Goal: Task Accomplishment & Management: Use online tool/utility

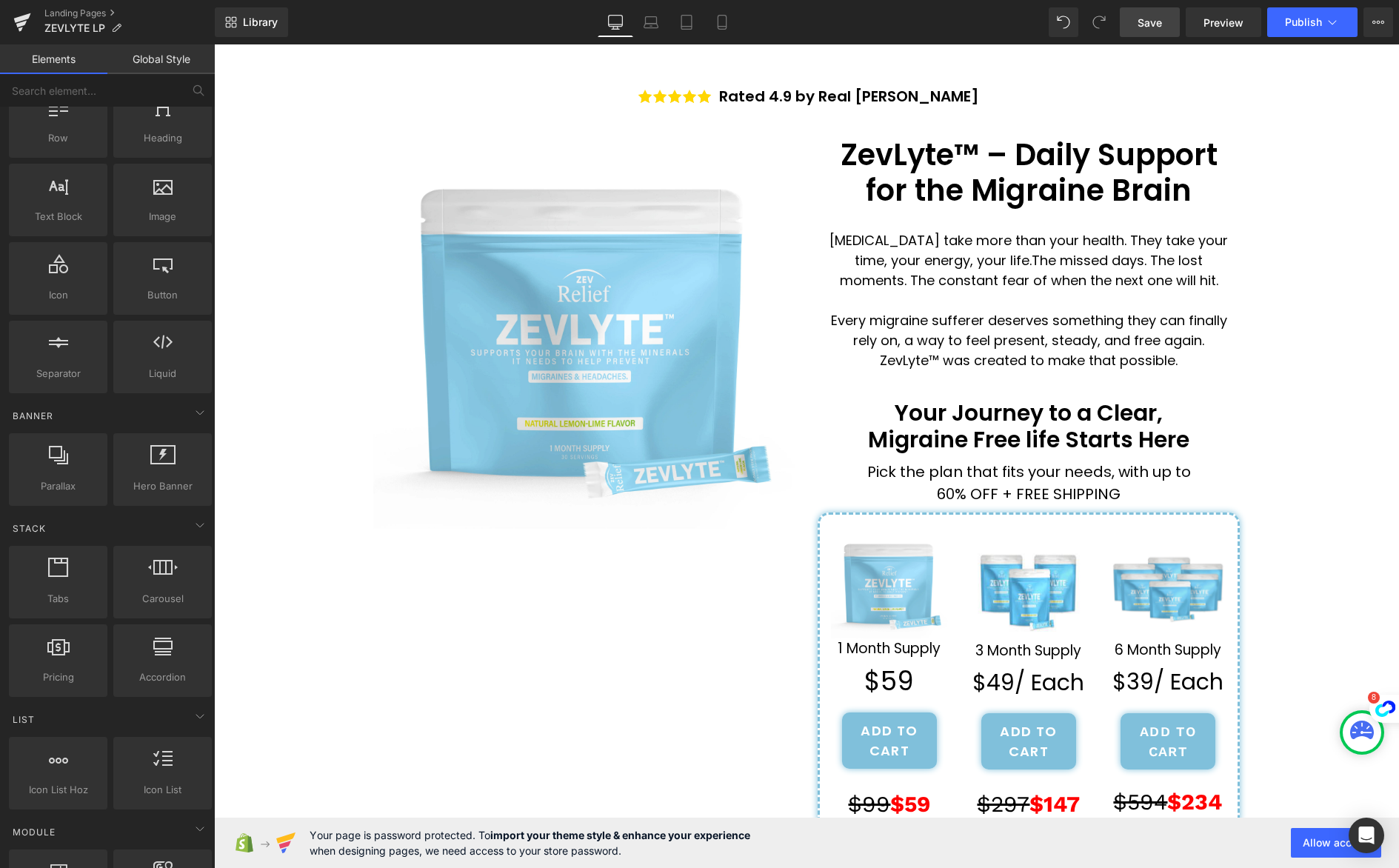
click at [1146, 24] on span "Save" at bounding box center [1150, 22] width 24 height 15
click at [109, 10] on link "Landing Pages" at bounding box center [129, 13] width 170 height 12
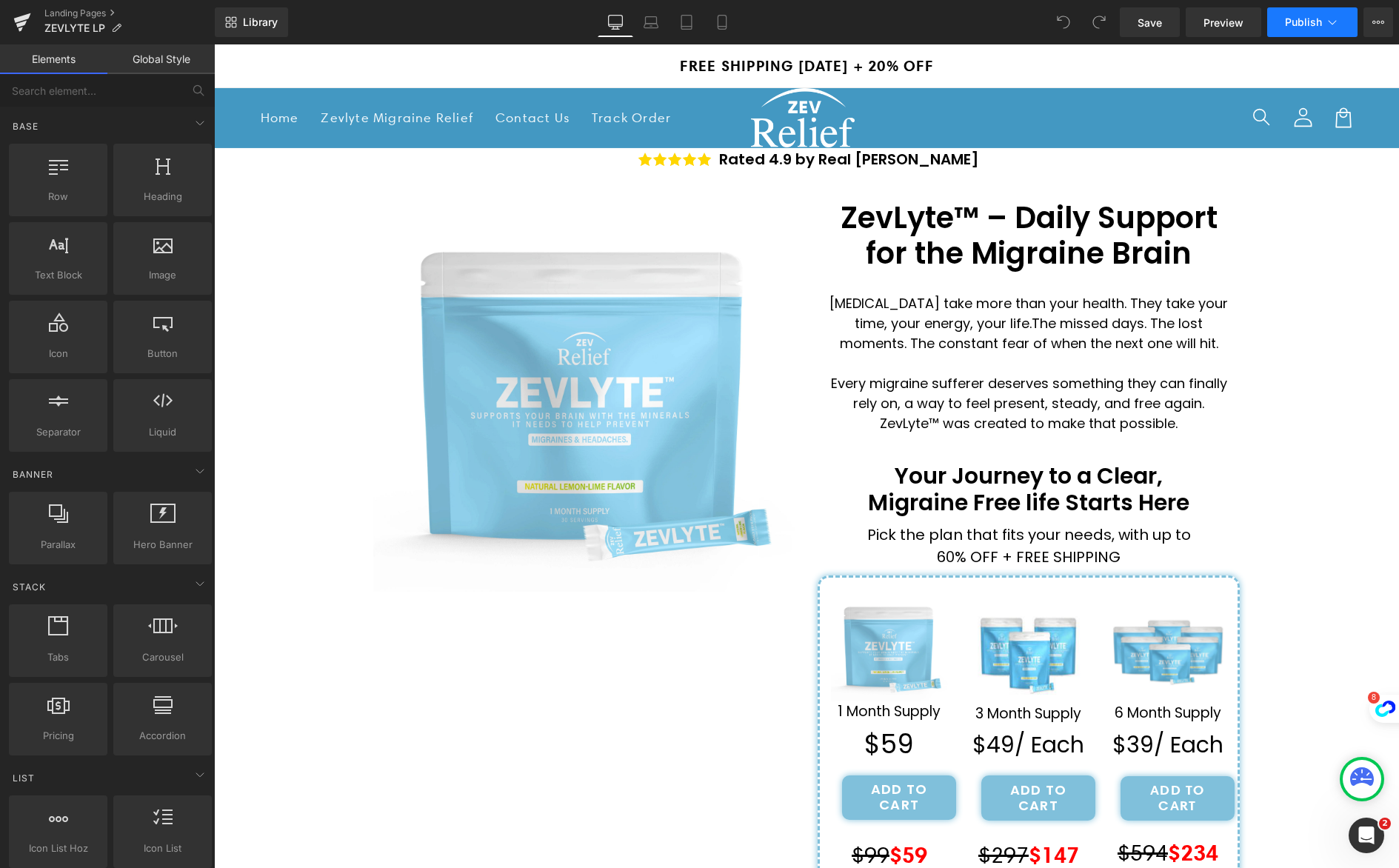
click at [1337, 26] on icon at bounding box center [1333, 22] width 14 height 14
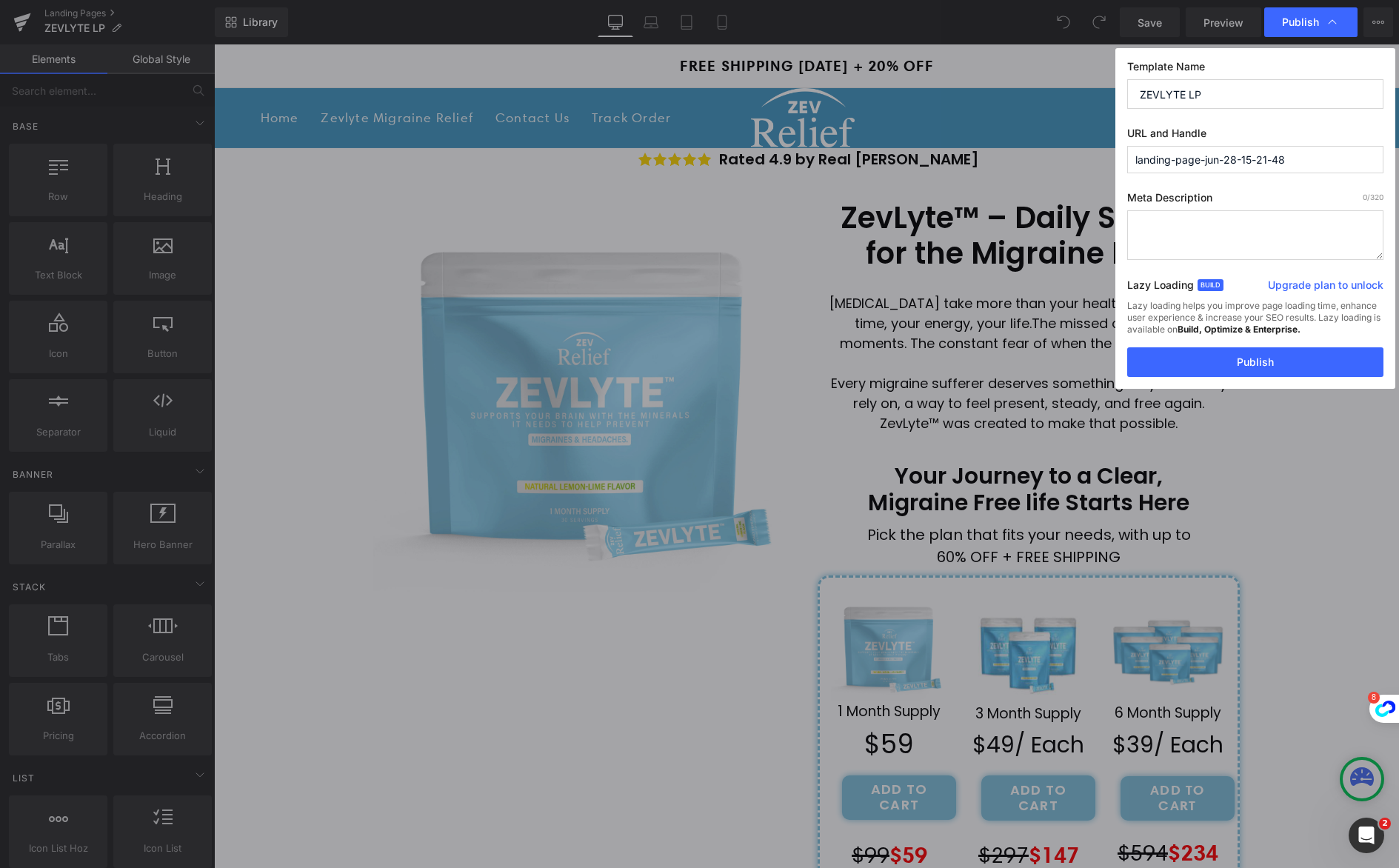
click at [1312, 161] on input "landing-page-jun-28-15-21-48" at bounding box center [1255, 159] width 256 height 27
click at [1293, 367] on button "Publish" at bounding box center [1255, 362] width 256 height 30
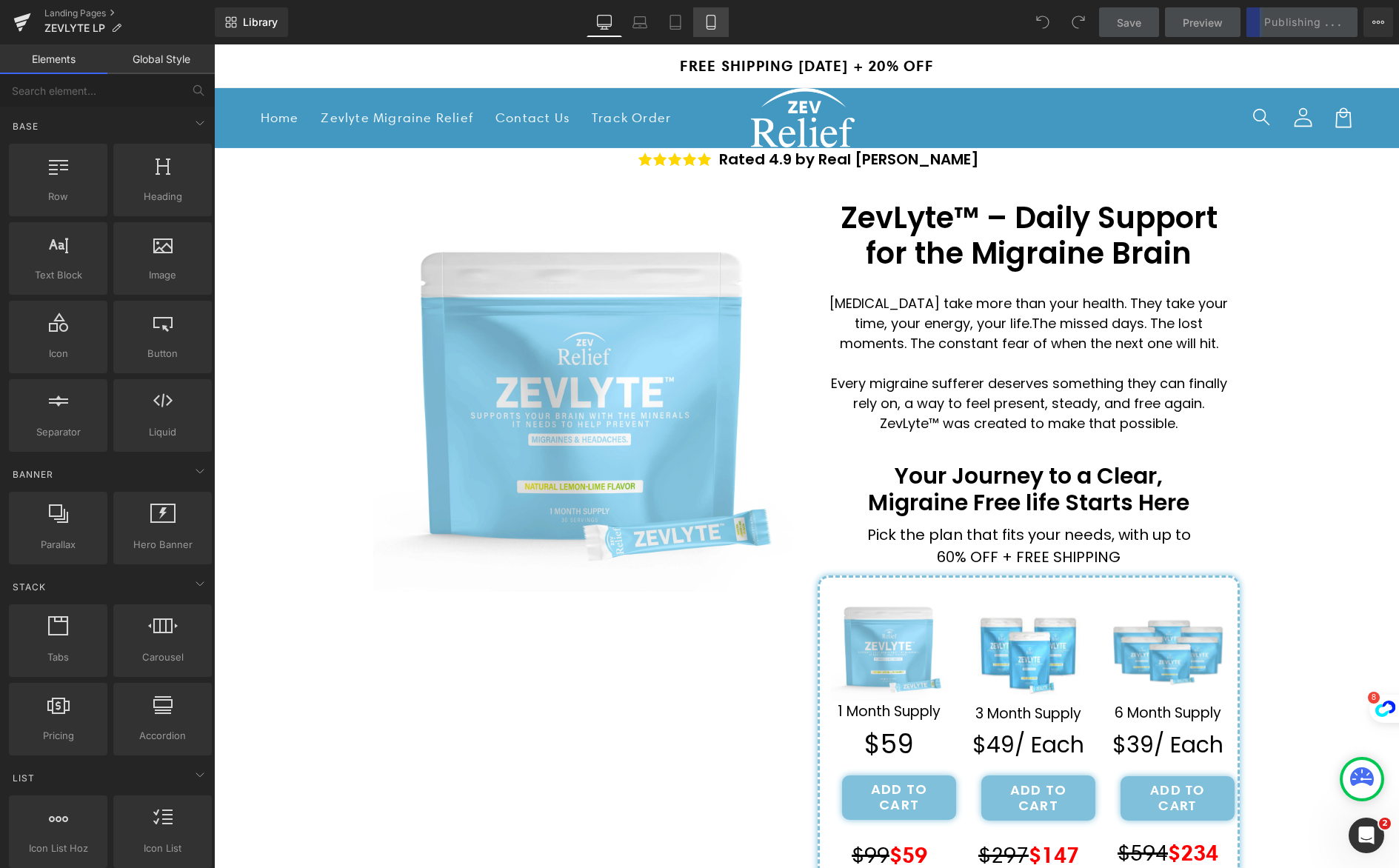
click at [715, 18] on icon at bounding box center [711, 23] width 8 height 14
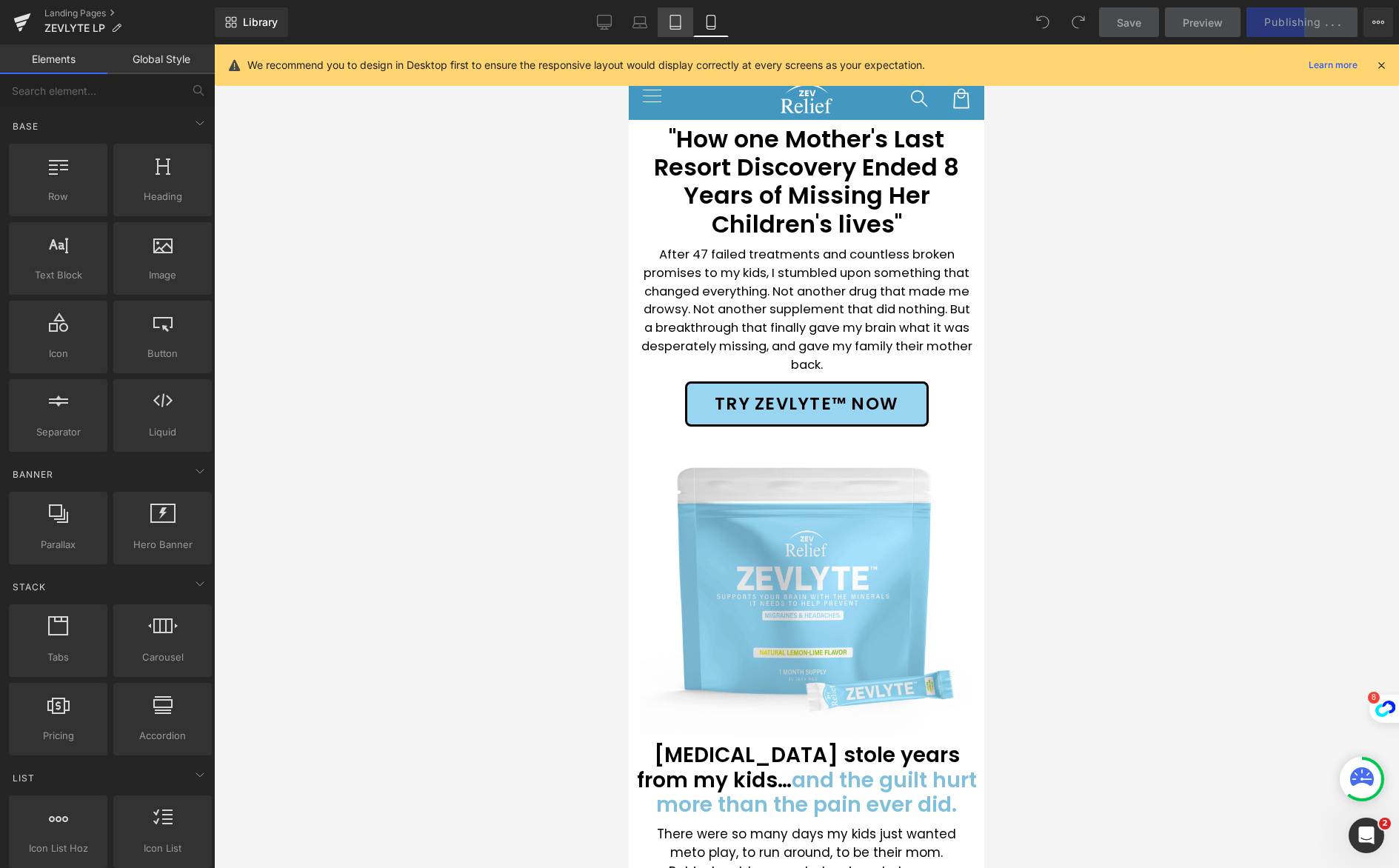
click at [673, 31] on link "Tablet" at bounding box center [675, 22] width 35 height 30
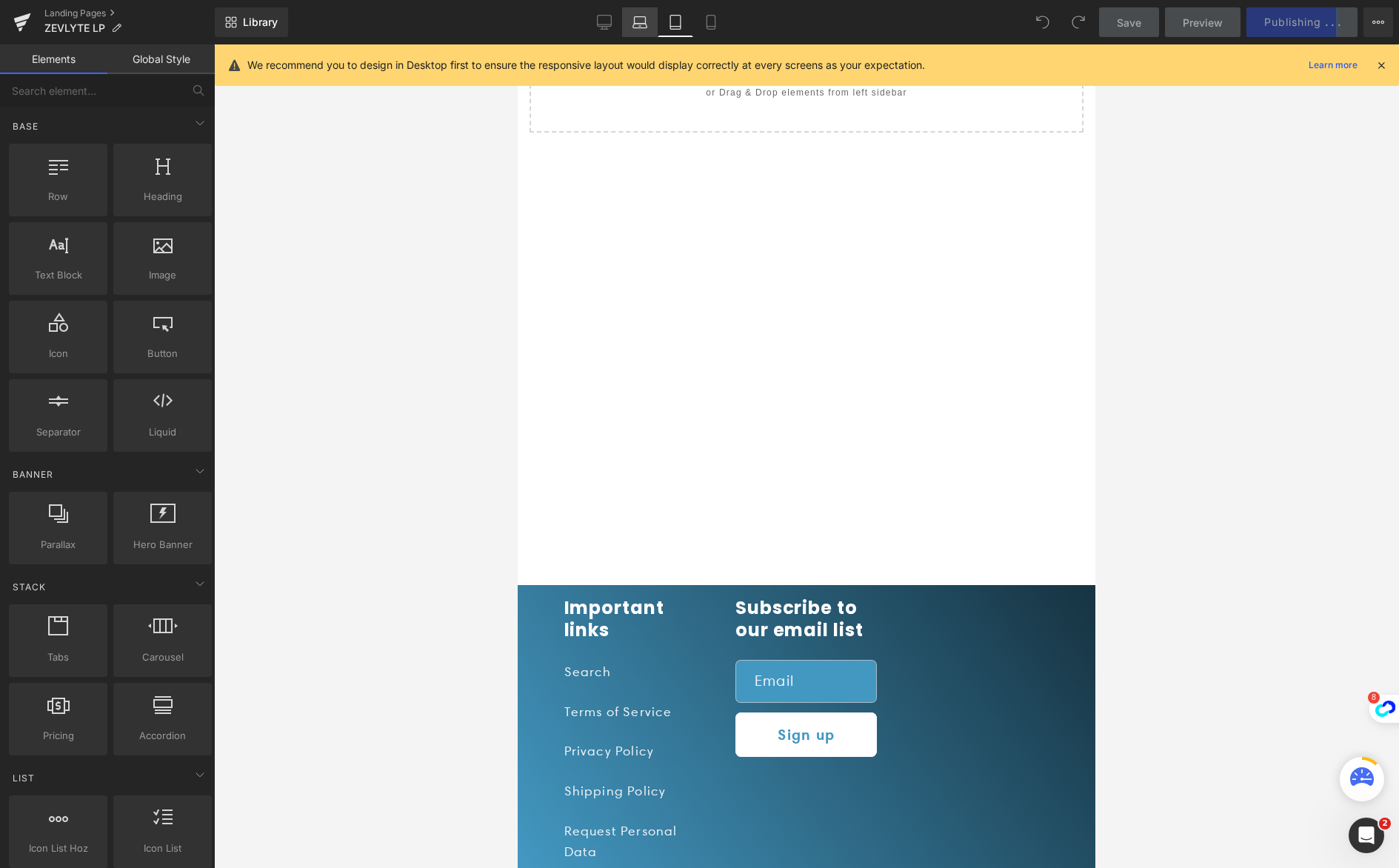
scroll to position [218, 0]
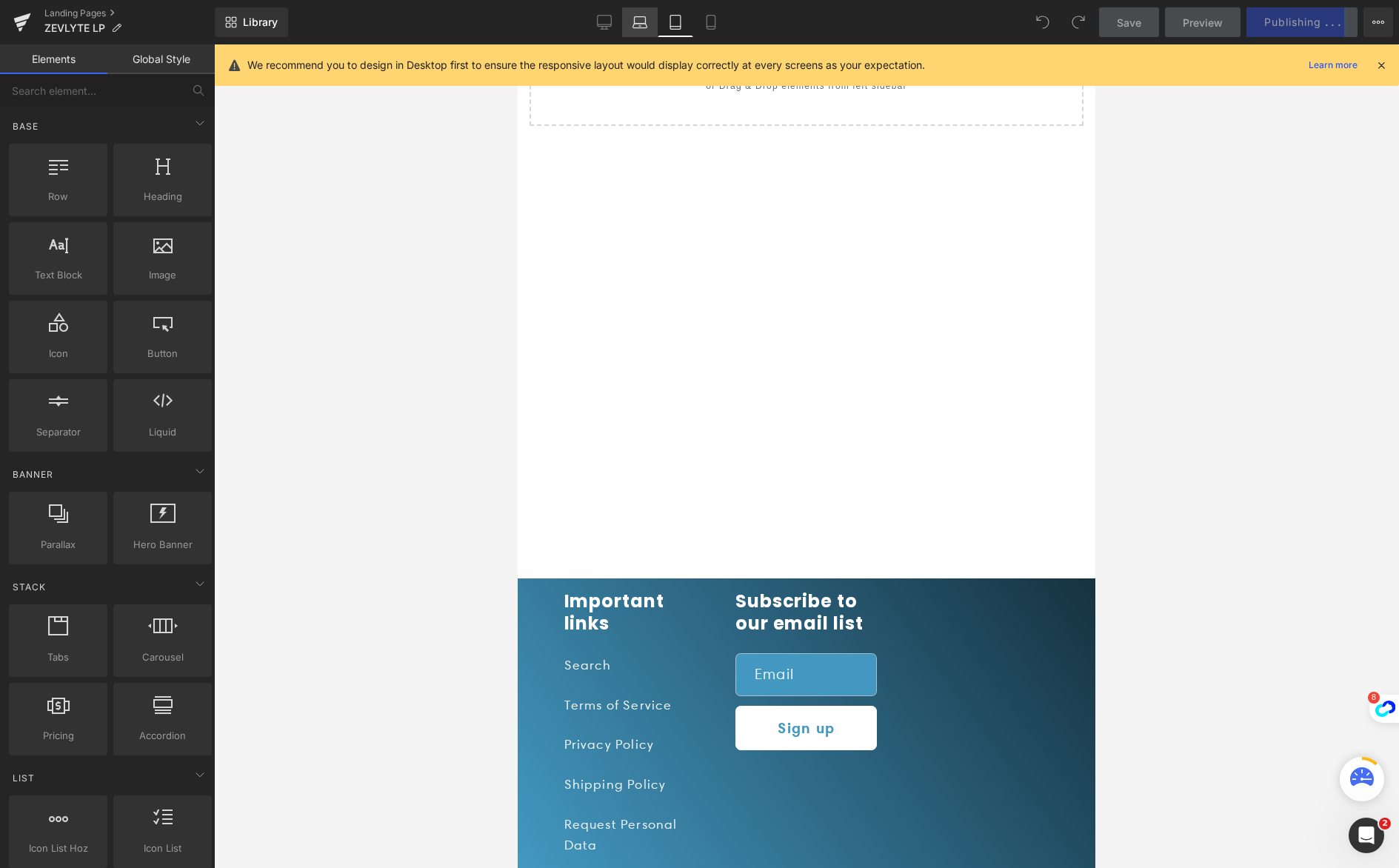
click at [638, 26] on icon at bounding box center [640, 22] width 14 height 14
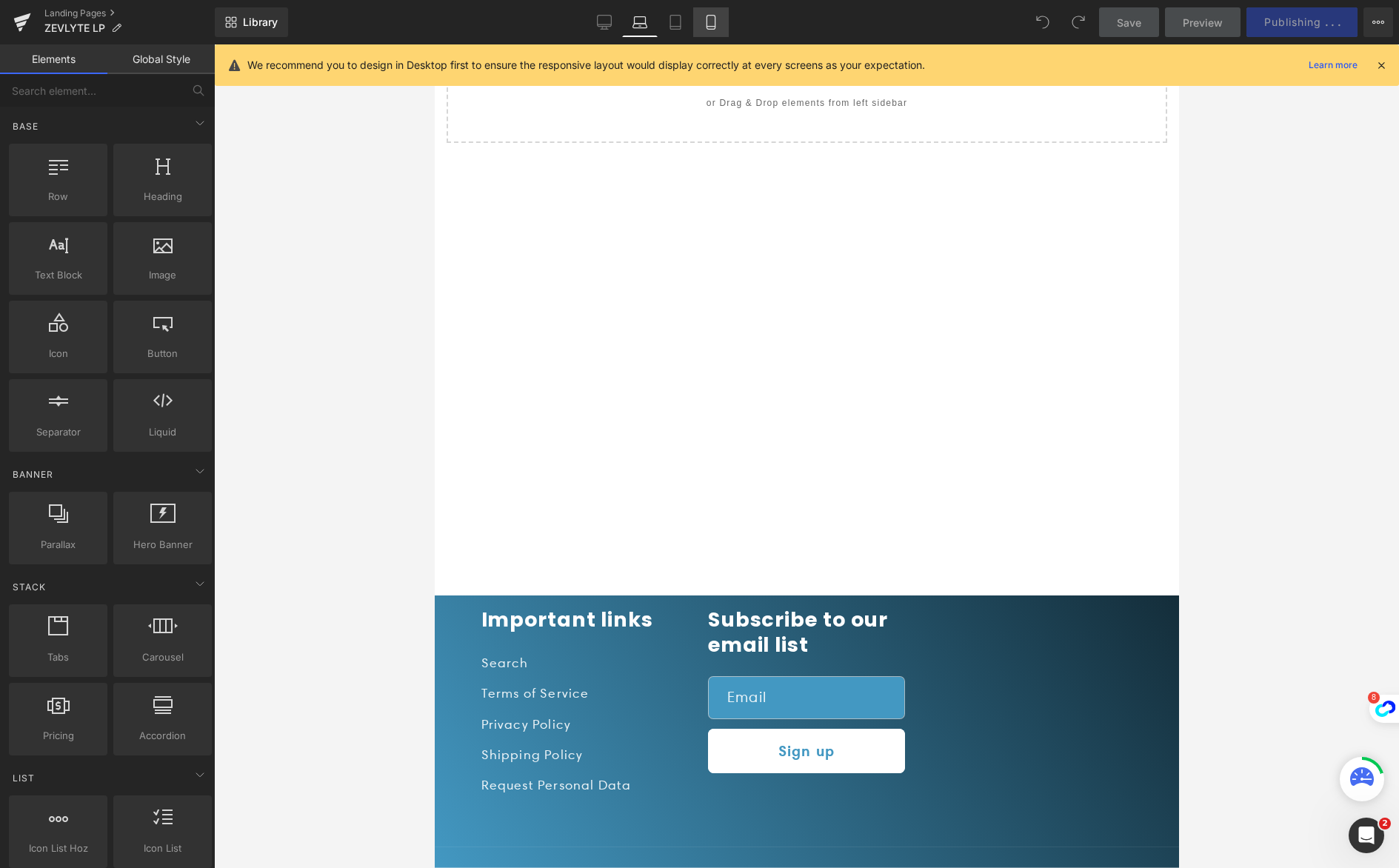
click at [703, 23] on link "Mobile" at bounding box center [711, 22] width 35 height 30
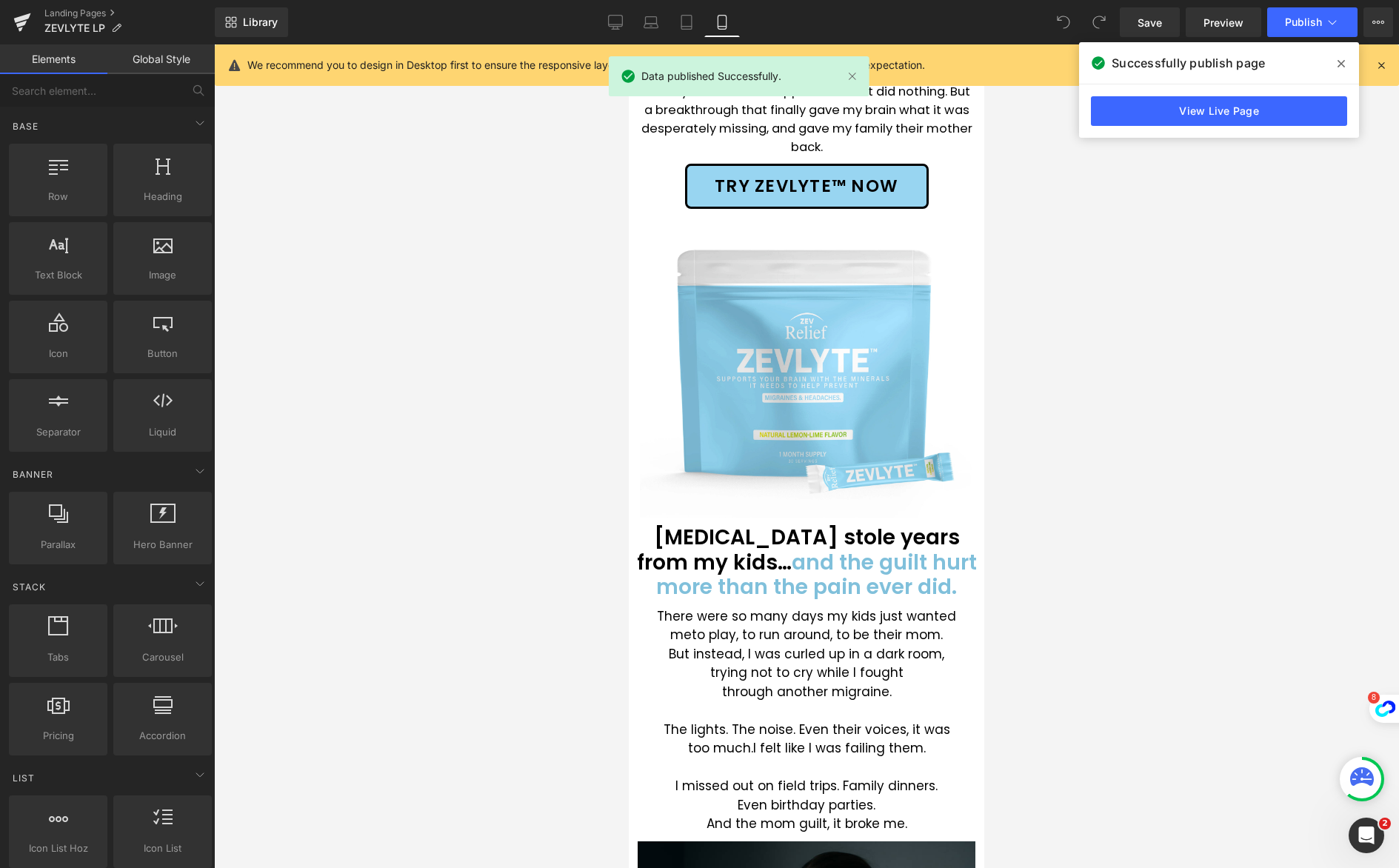
click at [1342, 64] on icon at bounding box center [1342, 63] width 7 height 7
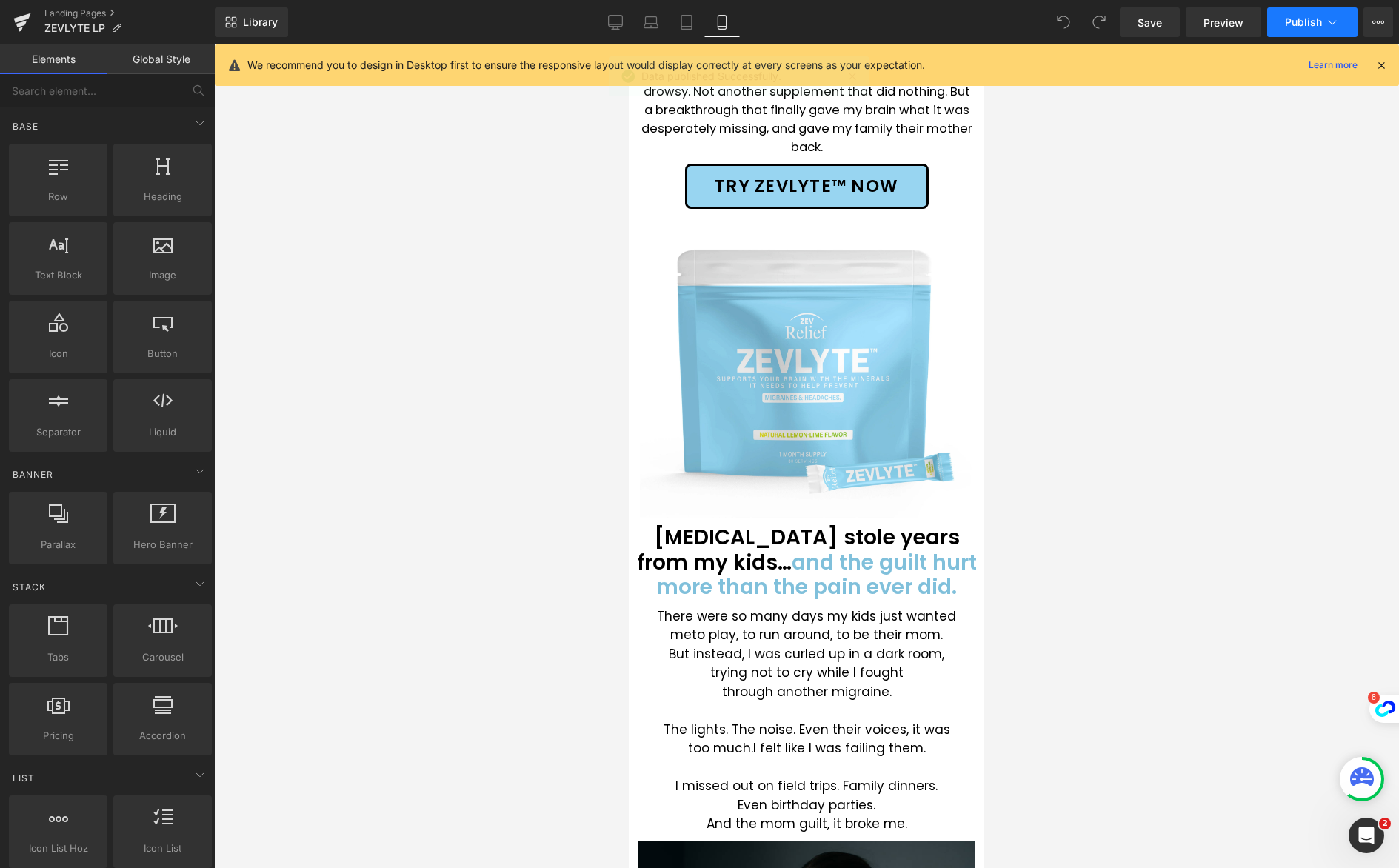
click at [1338, 18] on icon at bounding box center [1333, 22] width 14 height 14
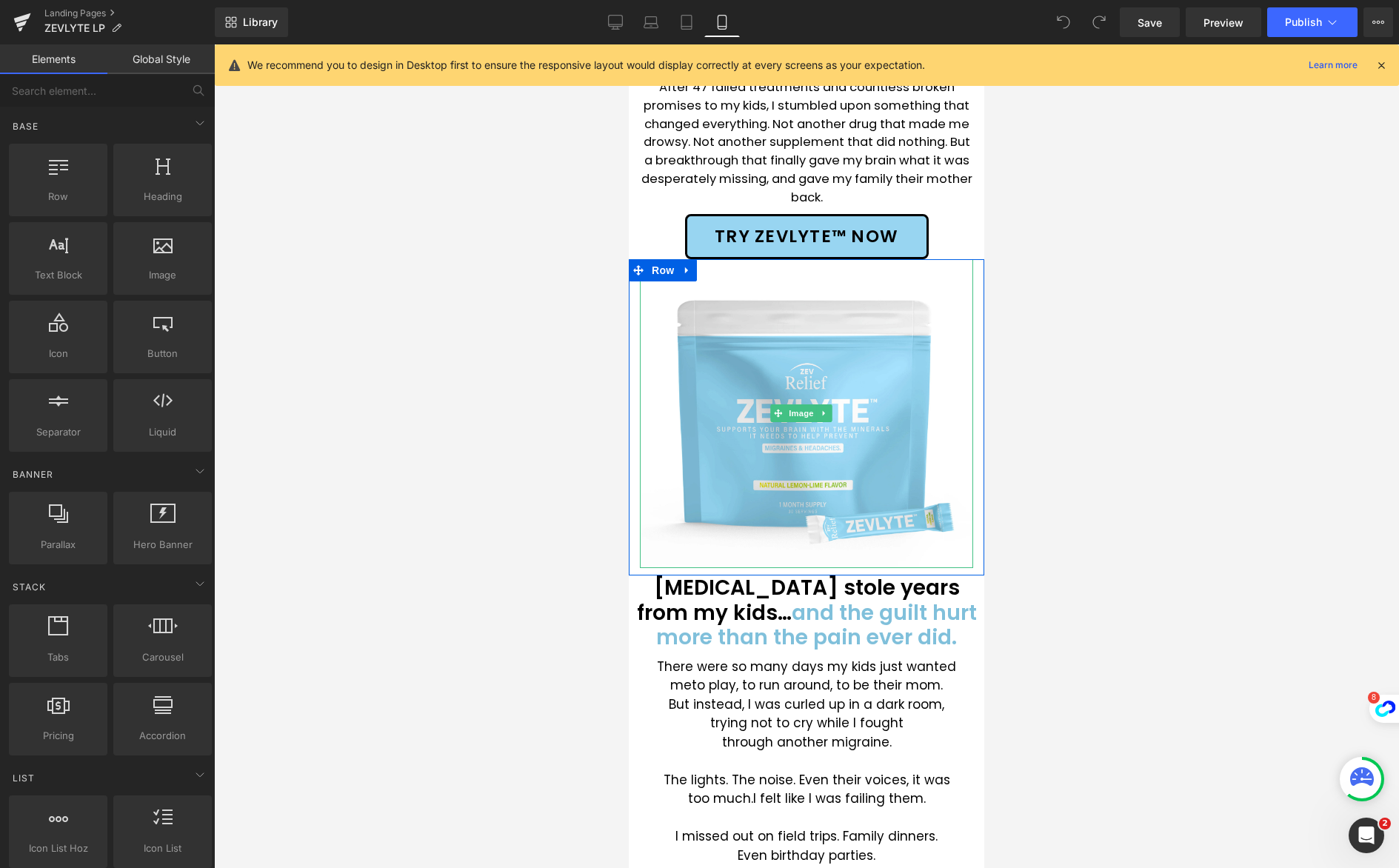
scroll to position [0, 0]
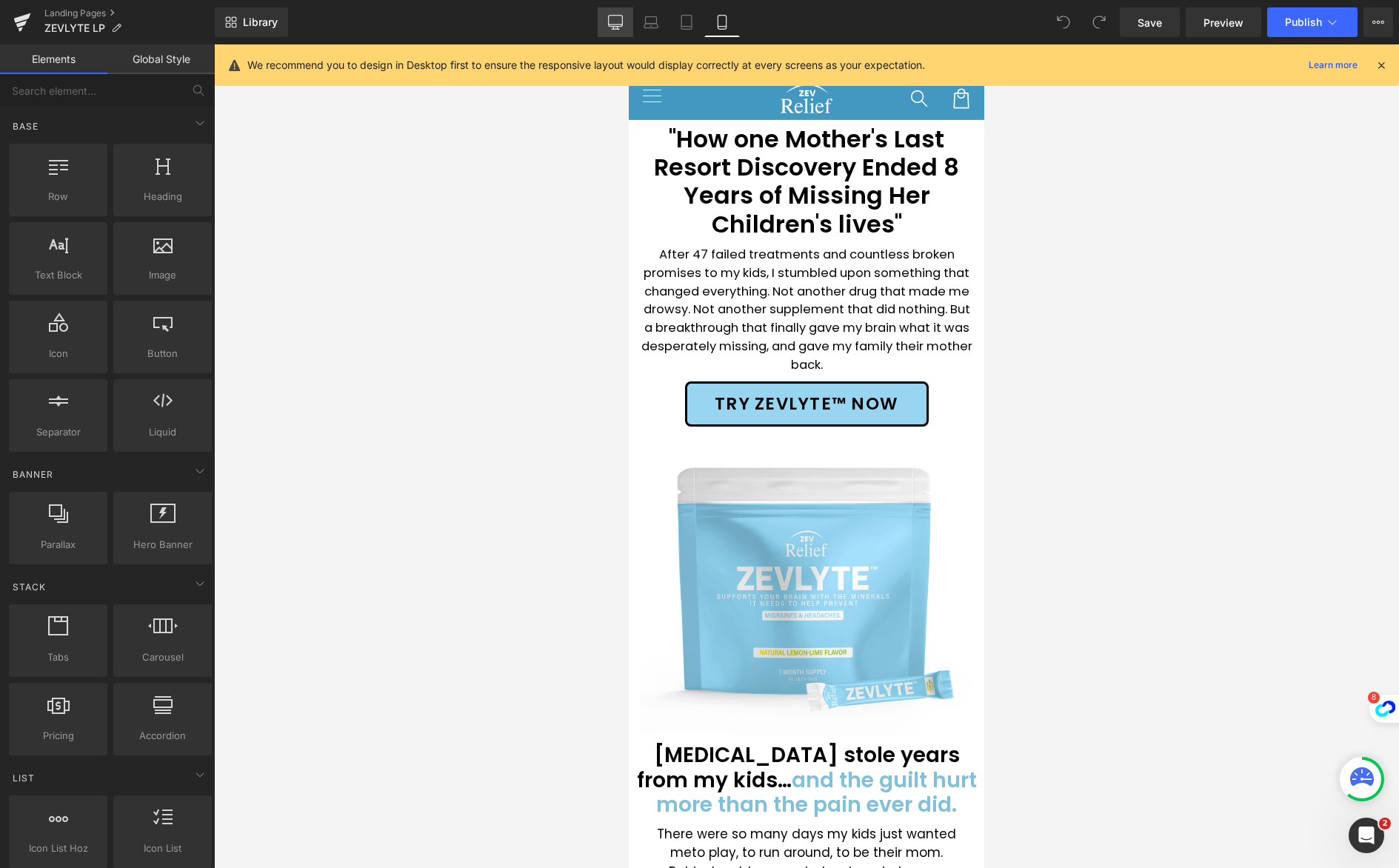
click at [610, 19] on icon at bounding box center [616, 22] width 14 height 14
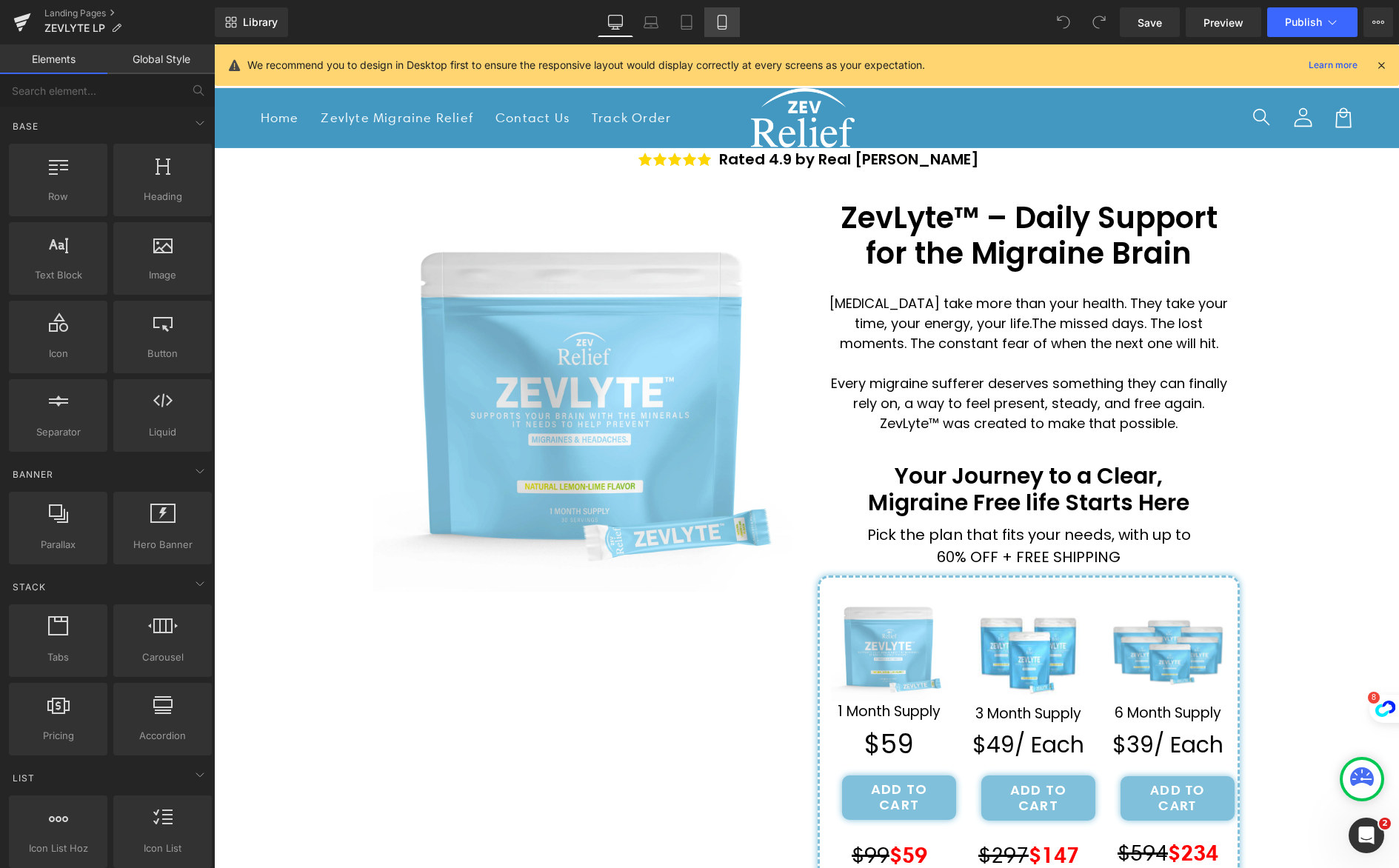
click at [719, 23] on icon at bounding box center [722, 22] width 14 height 14
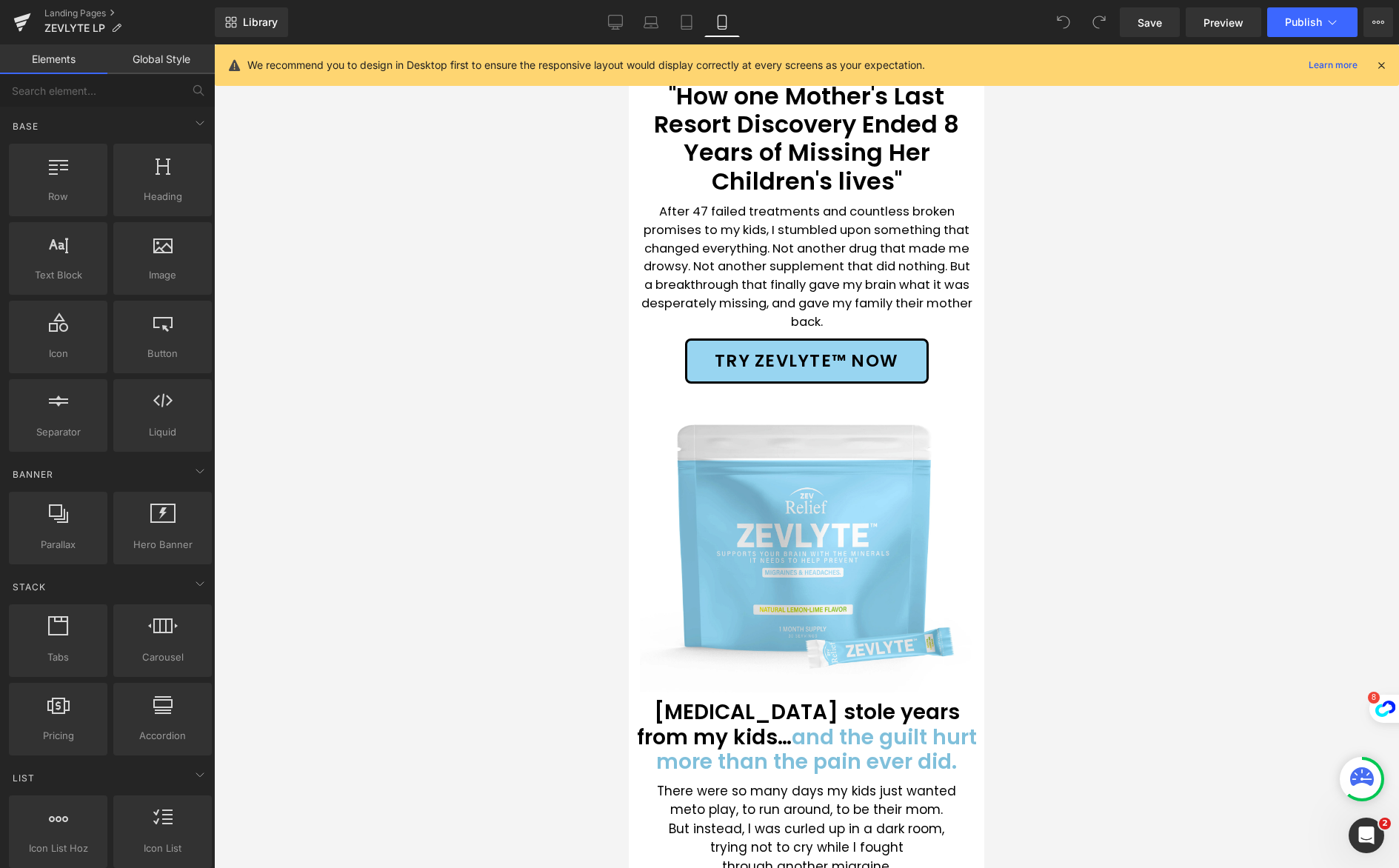
scroll to position [75, 0]
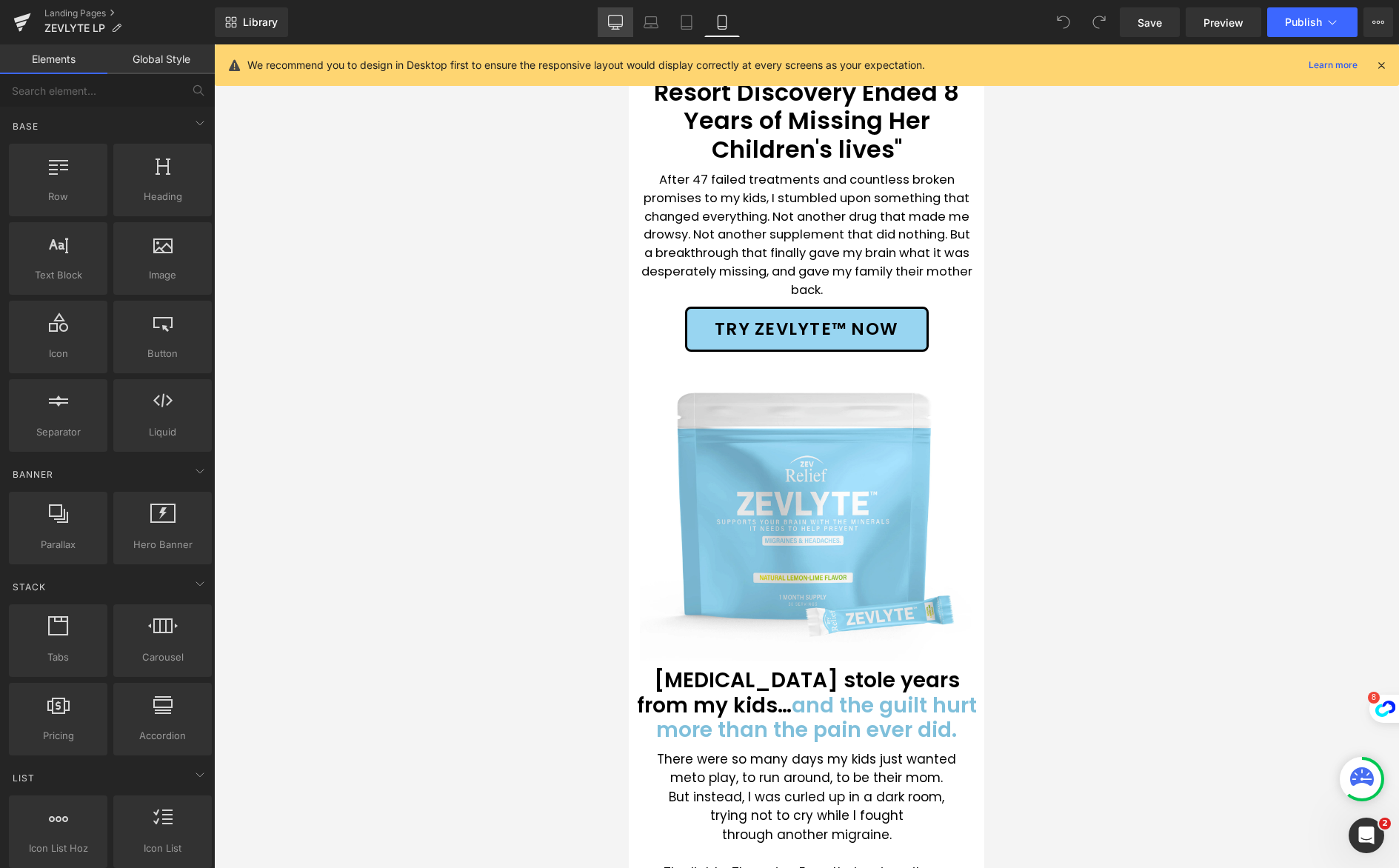
click at [625, 26] on link "Desktop" at bounding box center [615, 22] width 35 height 30
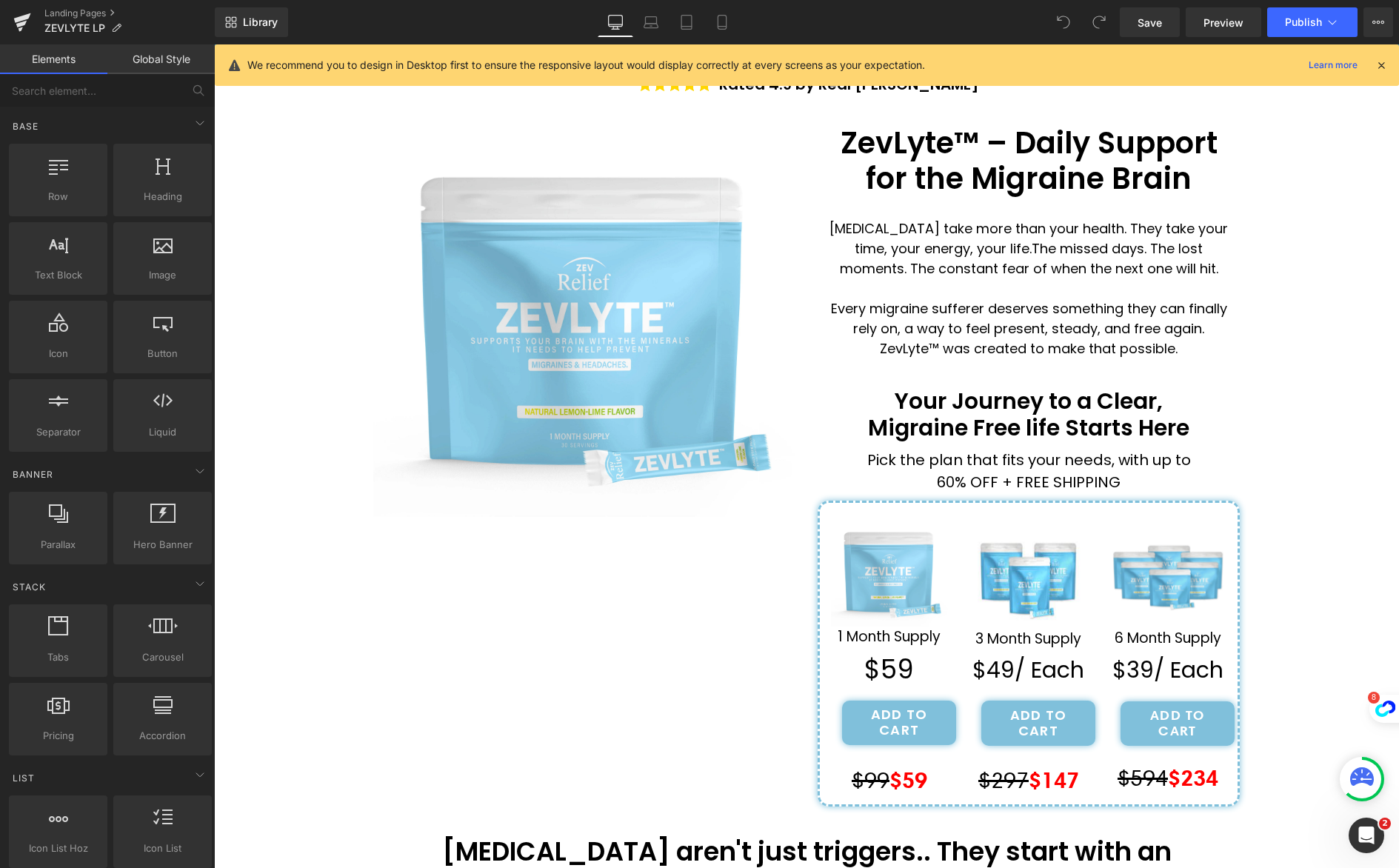
scroll to position [218, 0]
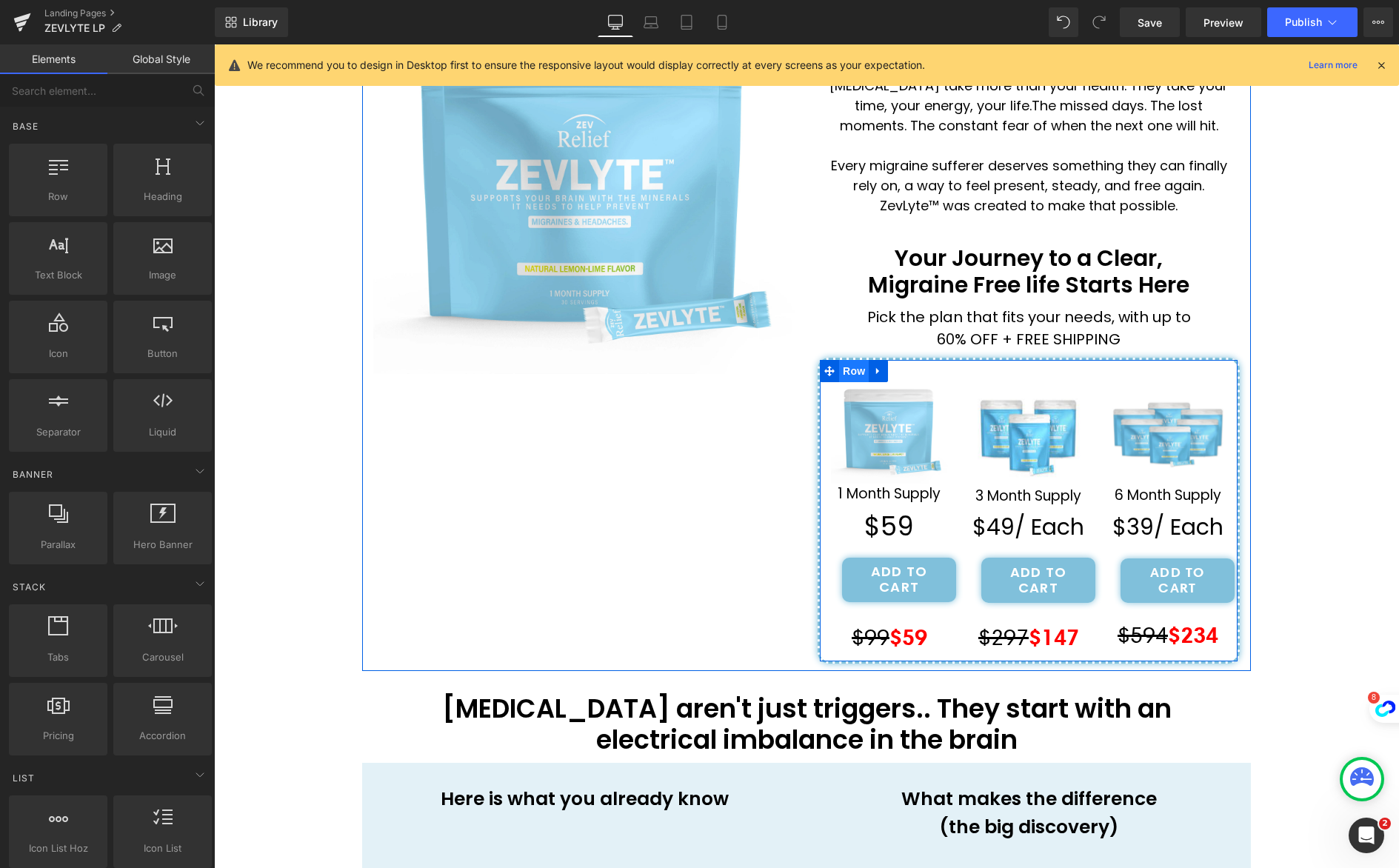
click at [842, 364] on span "Row" at bounding box center [854, 371] width 30 height 23
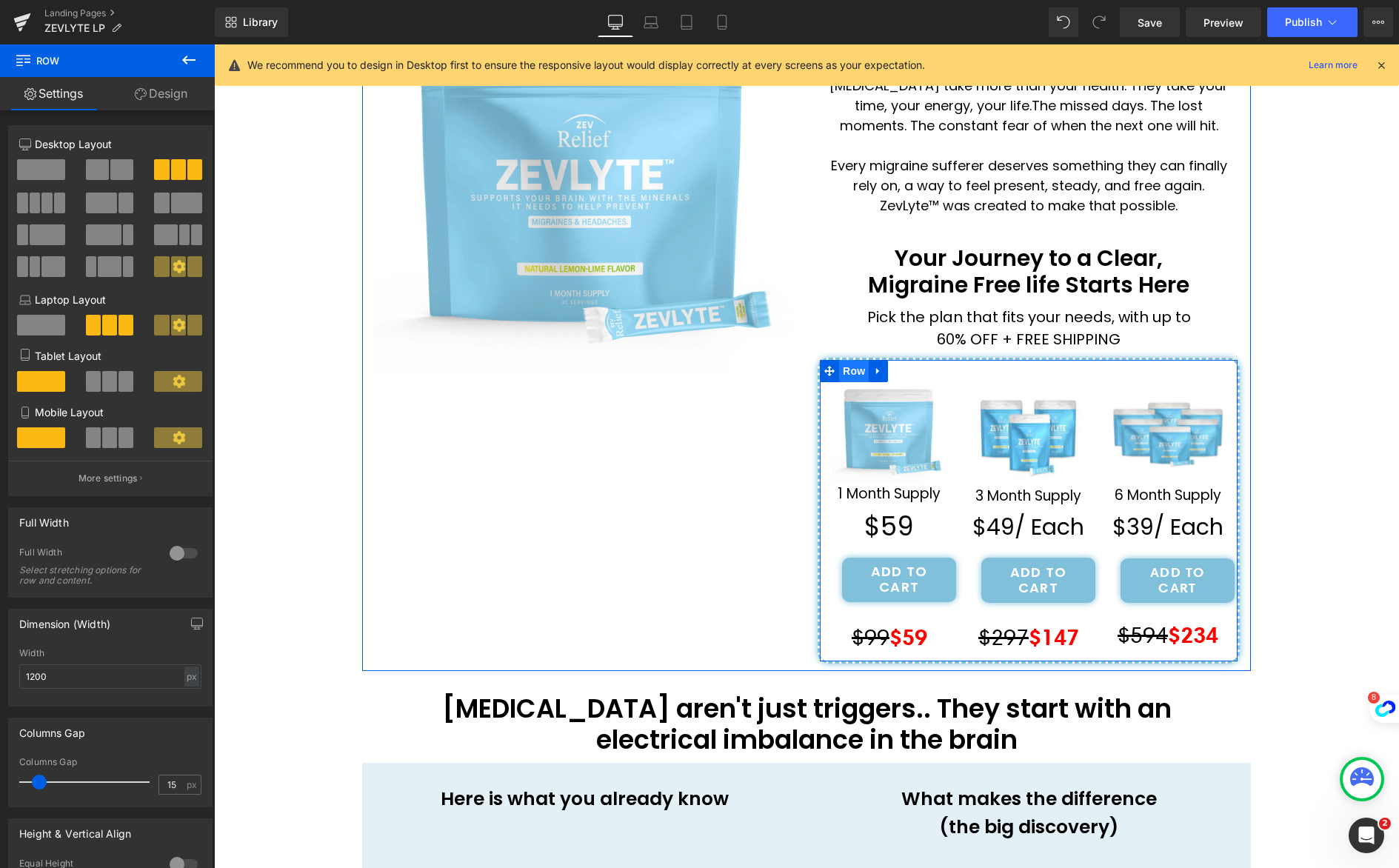
click at [856, 373] on span "Row" at bounding box center [854, 371] width 30 height 23
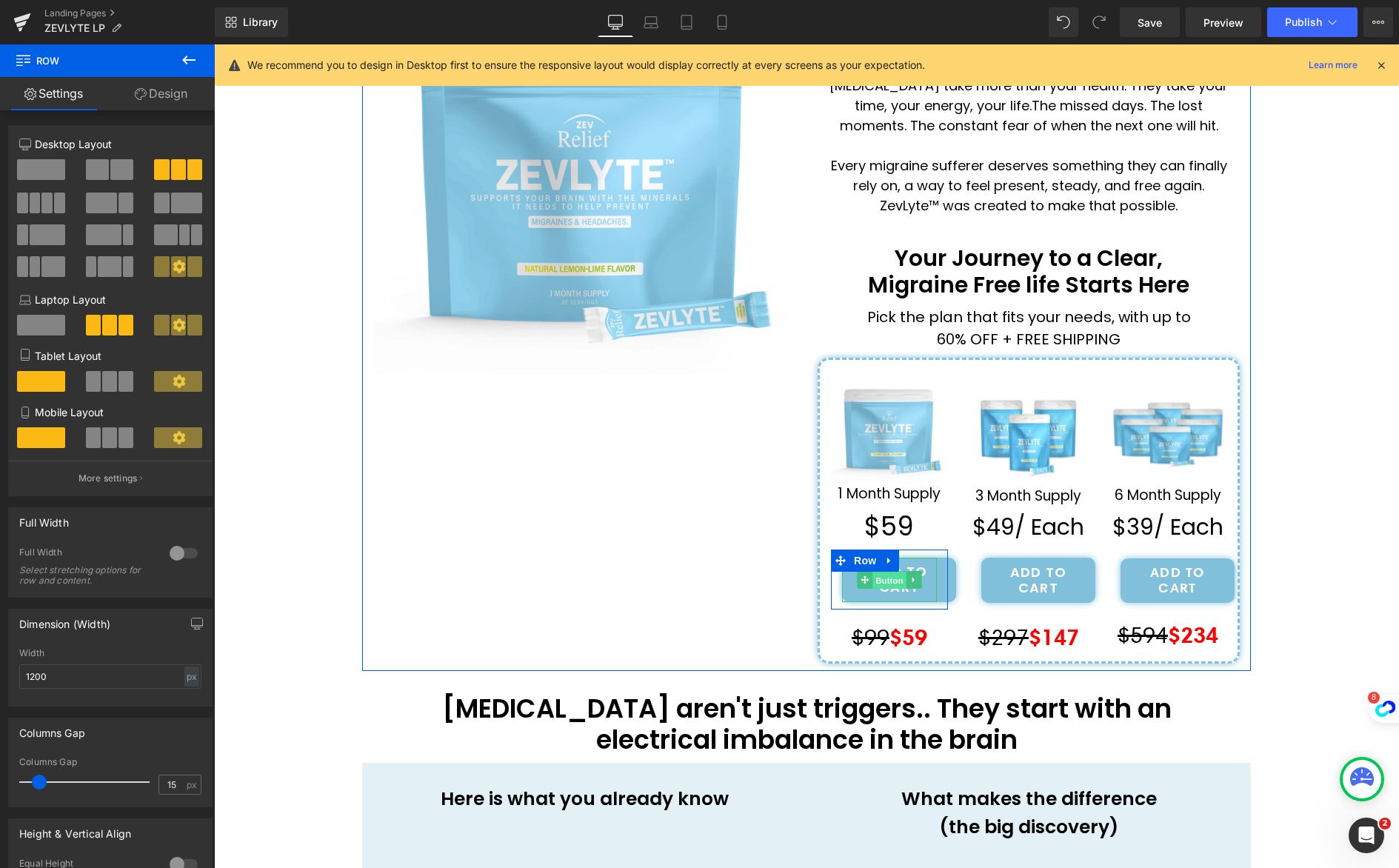
click at [890, 579] on span "Button" at bounding box center [890, 581] width 34 height 18
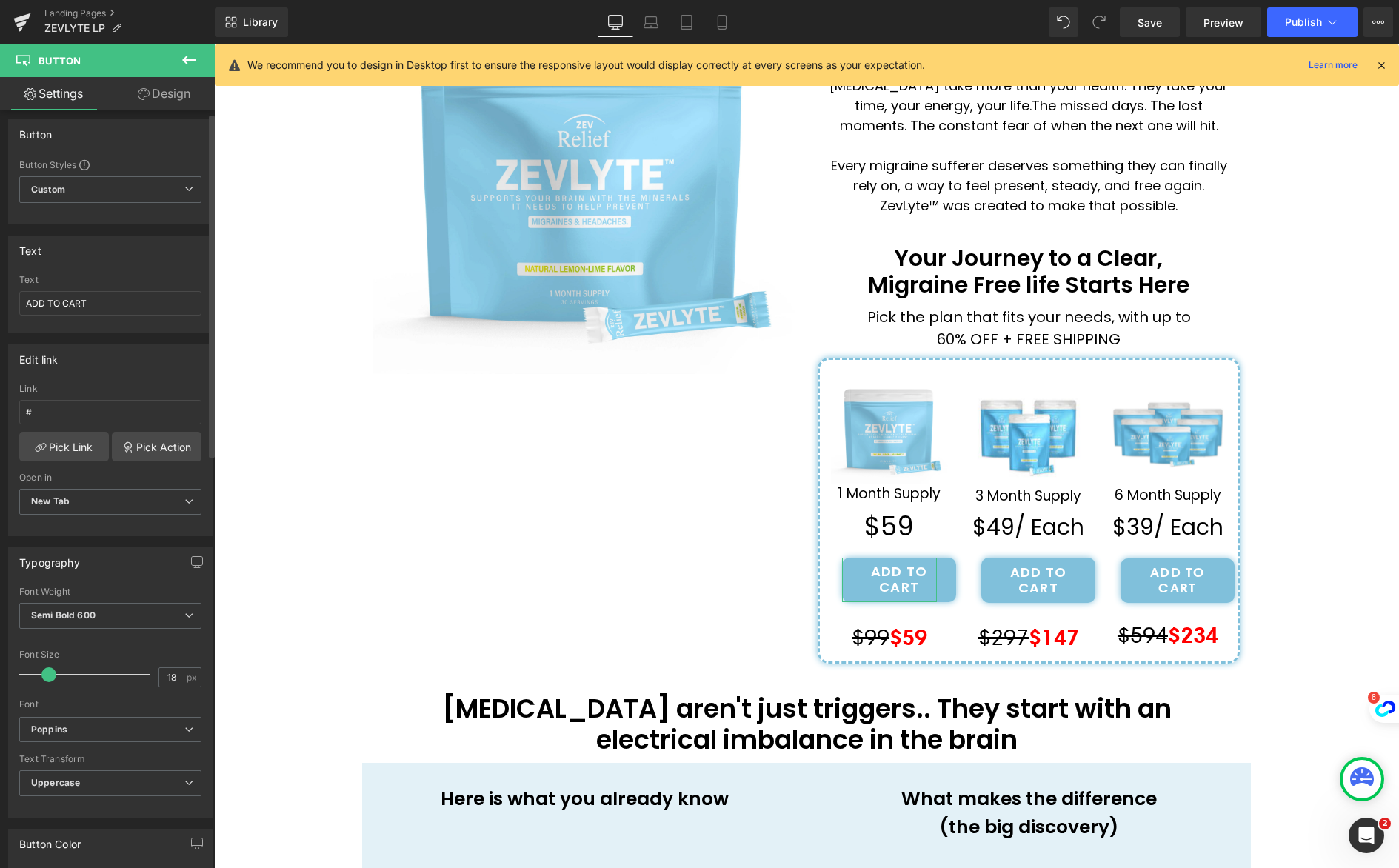
scroll to position [8, 0]
click at [72, 414] on input "#" at bounding box center [110, 409] width 182 height 24
click at [124, 368] on div "Edit link" at bounding box center [110, 357] width 203 height 28
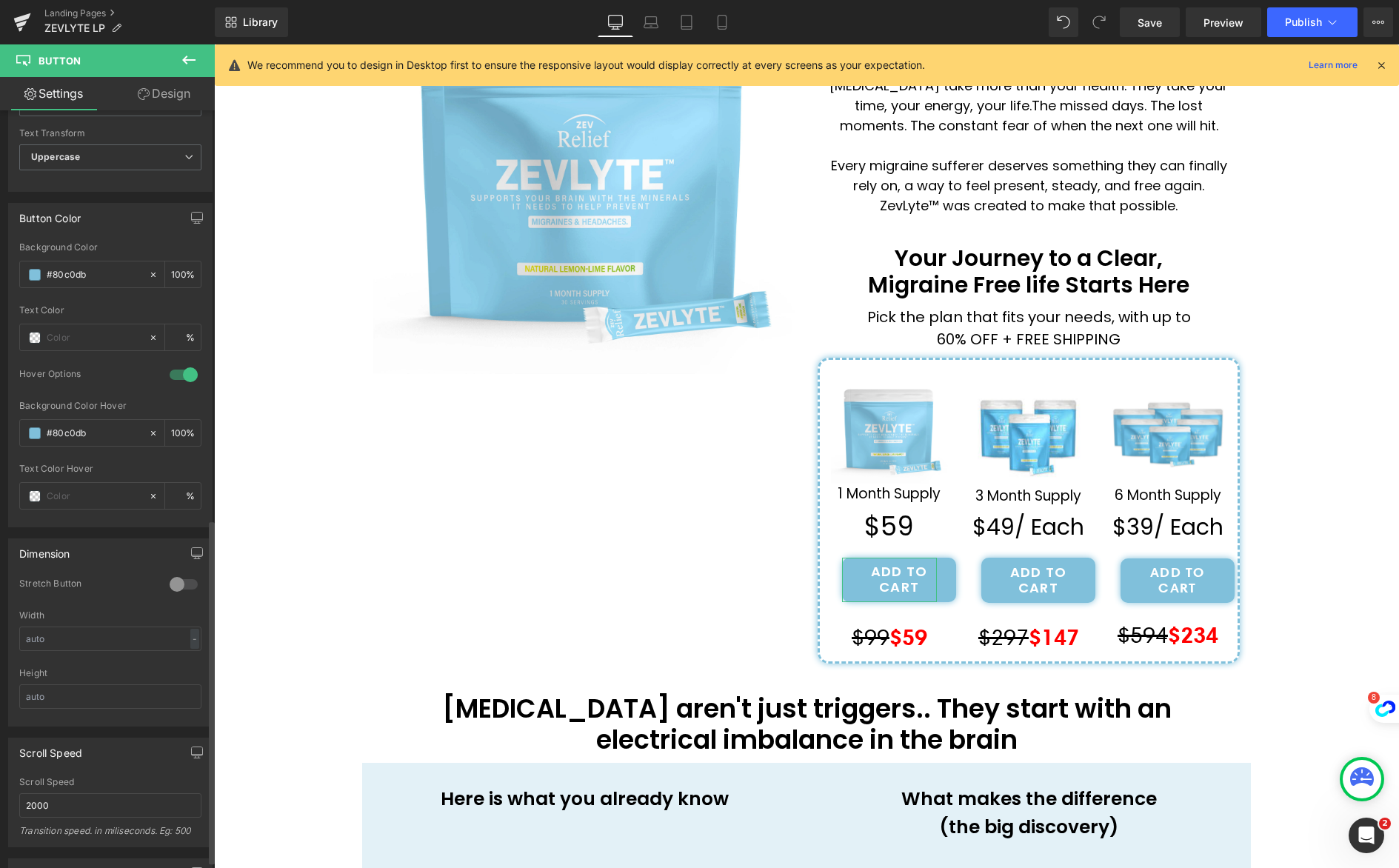
scroll to position [0, 0]
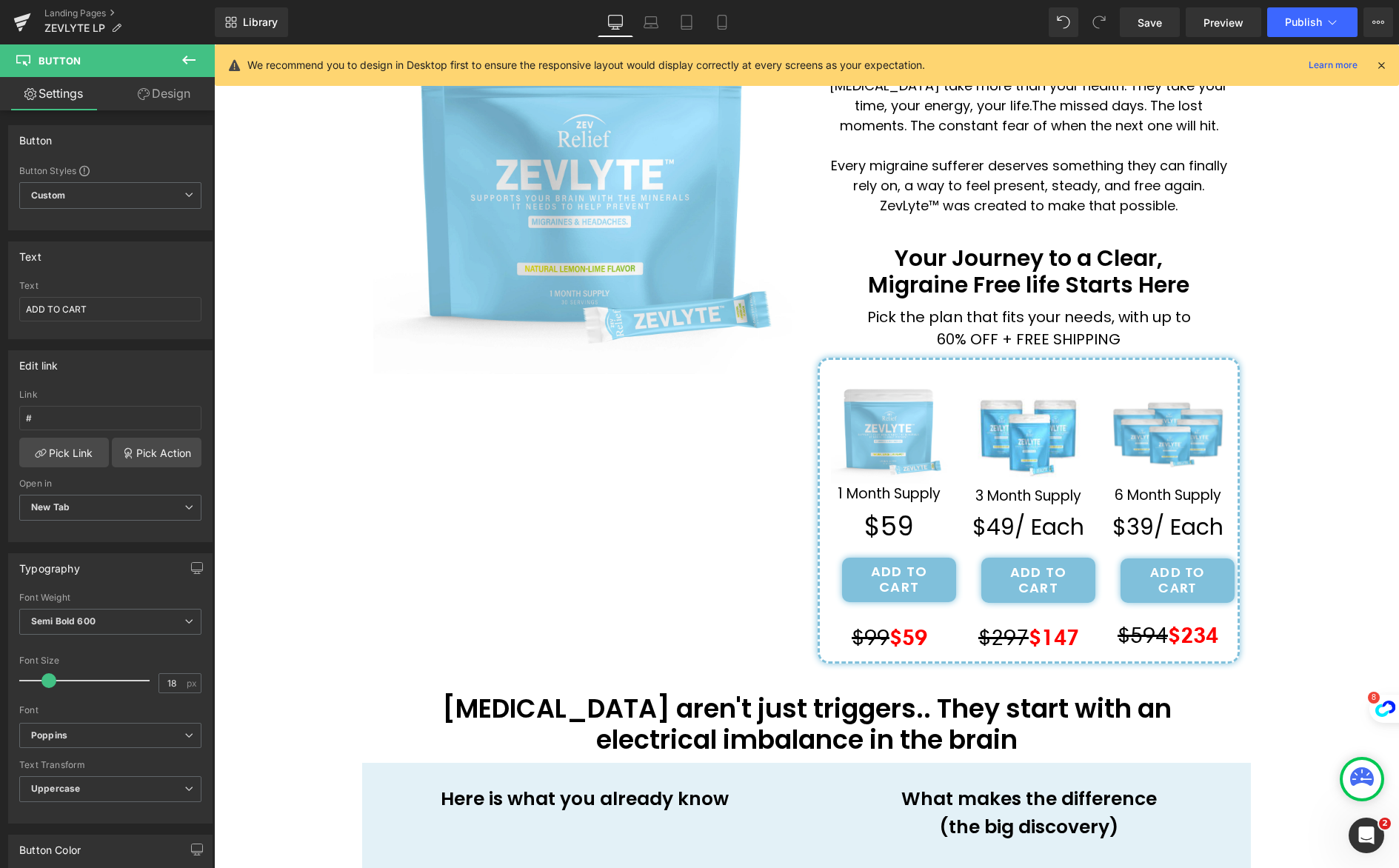
click at [741, 29] on div "Library Desktop Desktop Laptop Tablet Mobile Save Preview Publish Scheduled Upg…" at bounding box center [807, 22] width 1184 height 30
click at [727, 26] on icon at bounding box center [722, 22] width 14 height 14
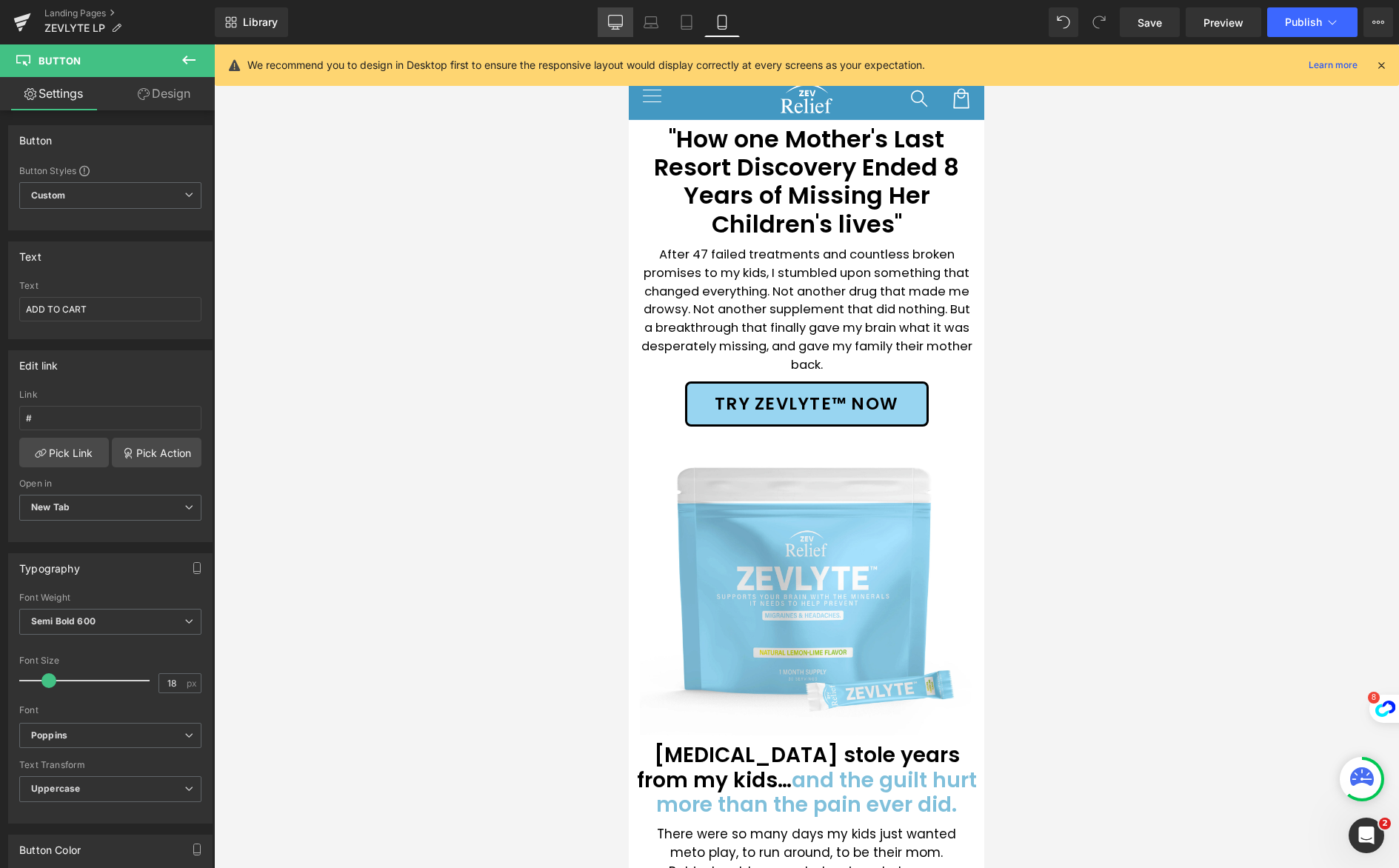
click at [618, 21] on icon at bounding box center [616, 22] width 14 height 14
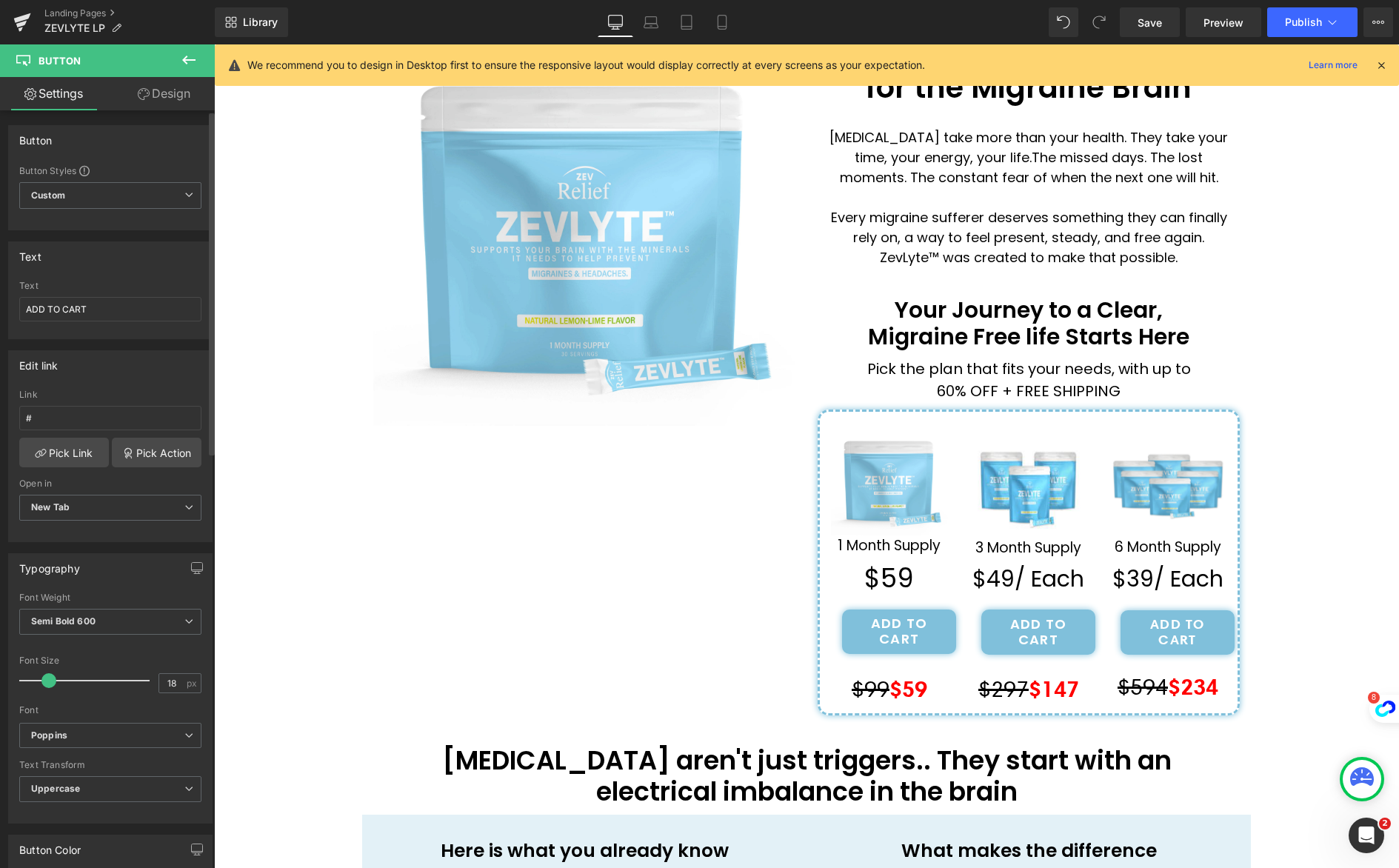
scroll to position [350, 0]
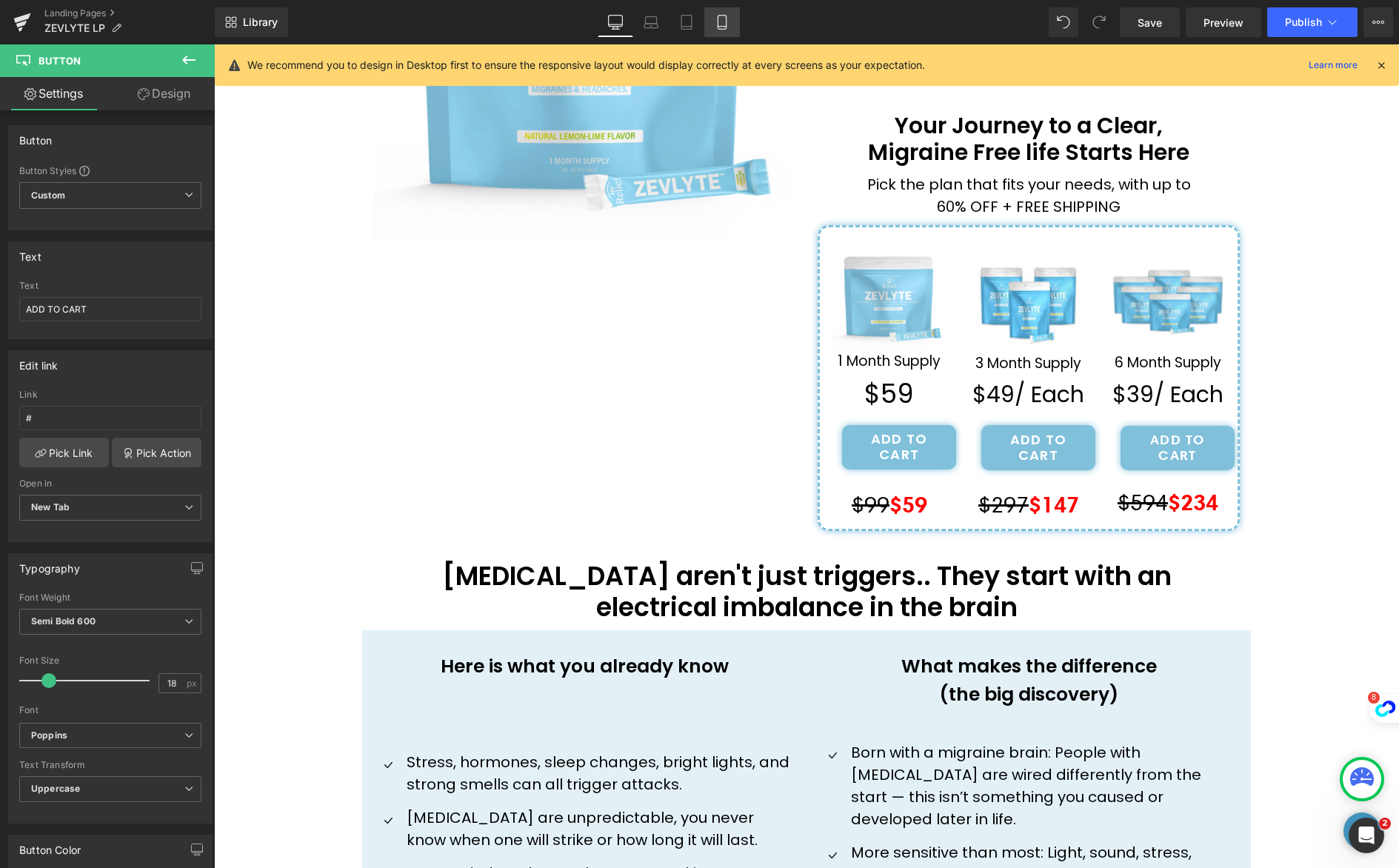
click at [718, 31] on link "Mobile" at bounding box center [722, 22] width 35 height 30
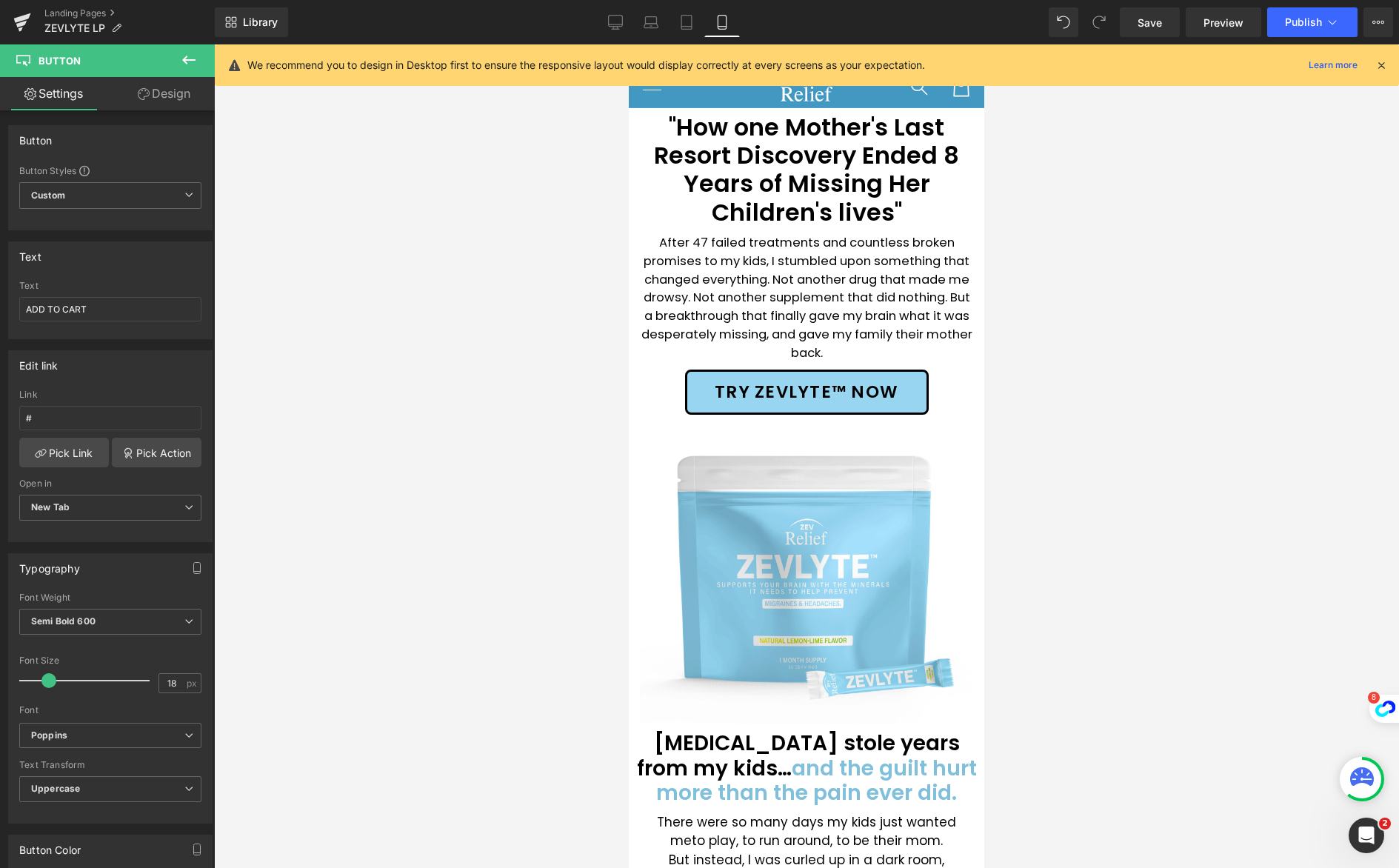
scroll to position [0, 0]
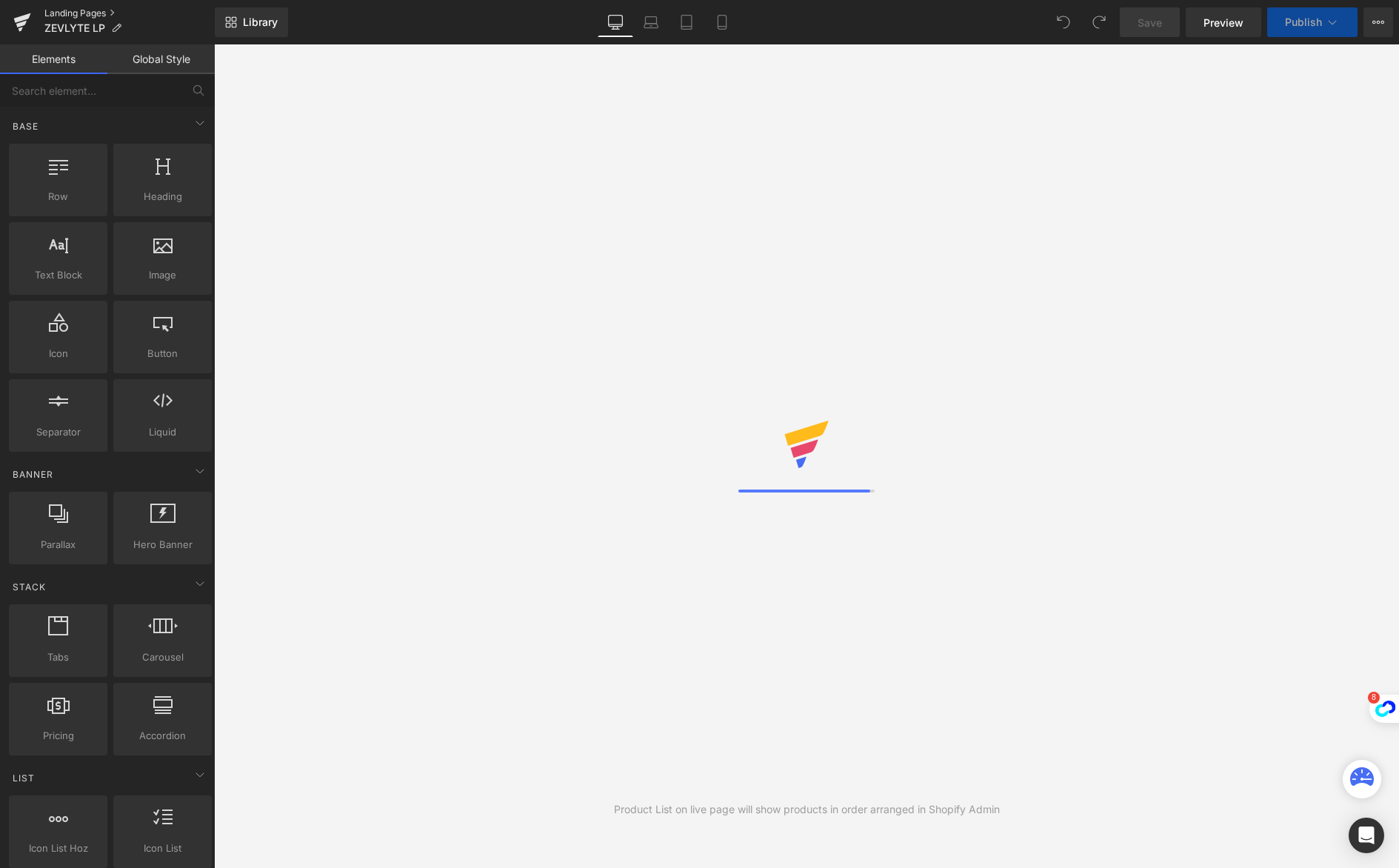
click at [118, 16] on link "Landing Pages" at bounding box center [129, 13] width 170 height 12
